Goal: Communication & Community: Share content

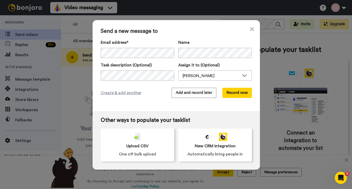
drag, startPoint x: 202, startPoint y: 31, endPoint x: 200, endPoint y: 41, distance: 10.1
click at [201, 31] on span "Send a new message to" at bounding box center [176, 31] width 151 height 6
click at [203, 86] on div "Send a new message to Email address* ‌ ‌ ‌ ‌ ‌ ‌ ‌ ‌ ‌ ‌ ‌ ‌ ‌ ‌ ‌ Name Task de…" at bounding box center [177, 65] width 168 height 91
click at [203, 92] on button "Add and record later" at bounding box center [194, 93] width 45 height 10
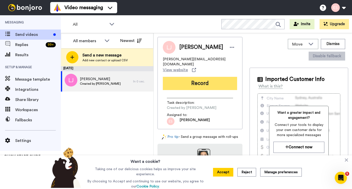
click at [212, 77] on button "Record" at bounding box center [200, 83] width 74 height 13
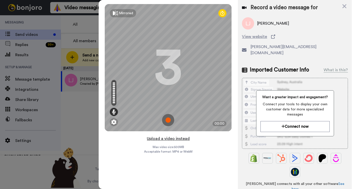
click at [179, 139] on button "Upload a video instead" at bounding box center [168, 138] width 46 height 7
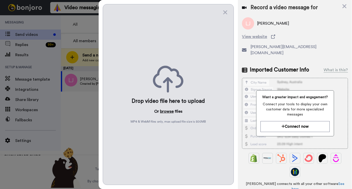
click at [168, 110] on button "browse" at bounding box center [167, 111] width 14 height 6
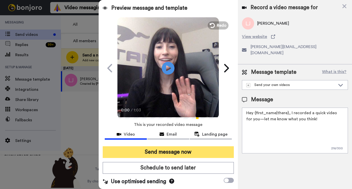
click at [178, 152] on button "Send message now" at bounding box center [169, 152] width 132 height 12
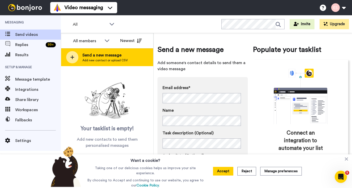
click at [107, 61] on span "Add new contact or upload CSV" at bounding box center [105, 60] width 45 height 4
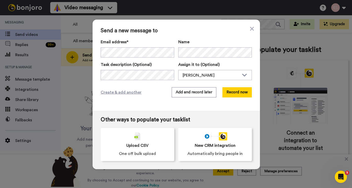
click at [182, 33] on span "Send a new message to" at bounding box center [176, 31] width 151 height 6
click at [193, 89] on button "Add and record later" at bounding box center [194, 92] width 45 height 10
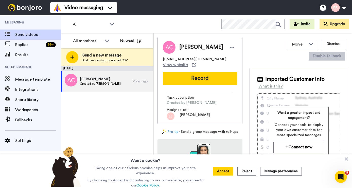
click at [183, 77] on button "Record" at bounding box center [200, 78] width 74 height 13
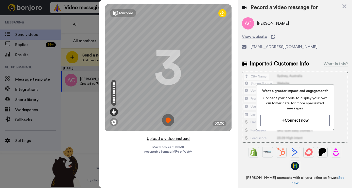
click at [170, 140] on button "Upload a video instead" at bounding box center [168, 138] width 46 height 7
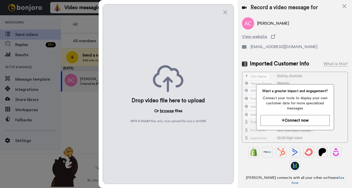
click at [167, 111] on button "browse" at bounding box center [167, 111] width 14 height 6
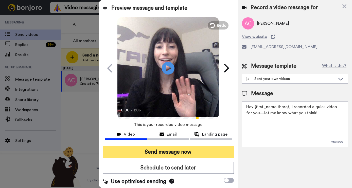
click at [169, 150] on button "Send message now" at bounding box center [169, 152] width 132 height 12
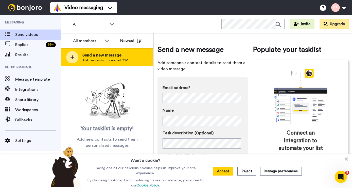
click at [120, 57] on span "Send a new message" at bounding box center [105, 55] width 45 height 6
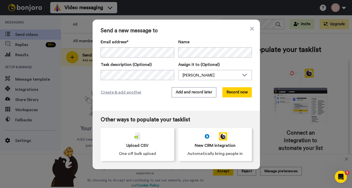
click at [185, 32] on span "Send a new message to" at bounding box center [176, 31] width 151 height 6
click at [193, 90] on button "Add and record later" at bounding box center [194, 92] width 45 height 10
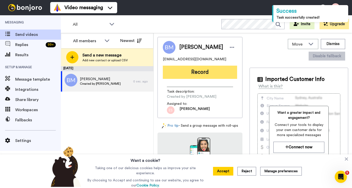
click at [189, 77] on button "Record" at bounding box center [200, 71] width 74 height 13
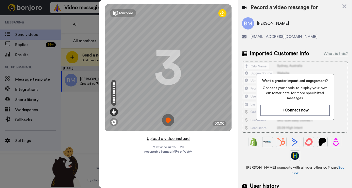
click at [169, 139] on button "Upload a video instead" at bounding box center [168, 138] width 46 height 7
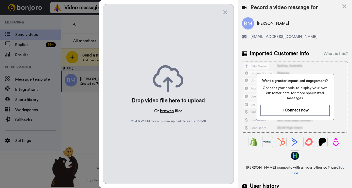
click at [165, 111] on button "browse" at bounding box center [167, 111] width 14 height 6
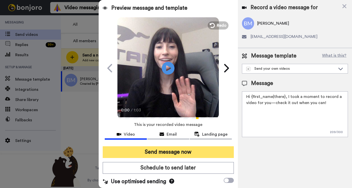
click at [153, 148] on button "Send message now" at bounding box center [169, 152] width 132 height 12
